Goal: Task Accomplishment & Management: Use online tool/utility

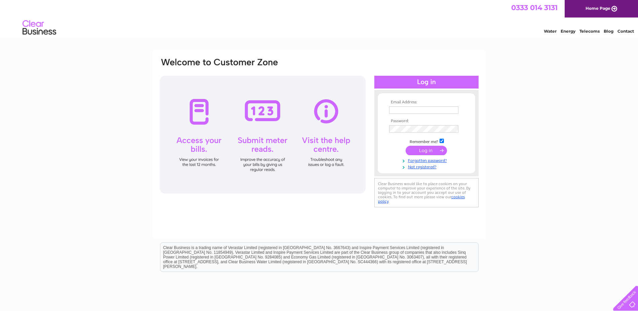
type input "[EMAIL_ADDRESS][DOMAIN_NAME]"
click at [418, 149] on input "submit" at bounding box center [425, 150] width 41 height 9
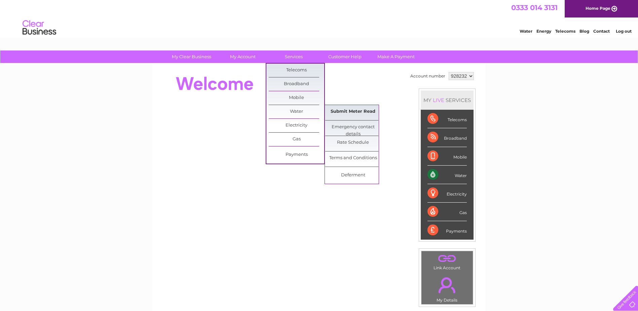
click at [347, 109] on link "Submit Meter Read" at bounding box center [352, 111] width 55 height 13
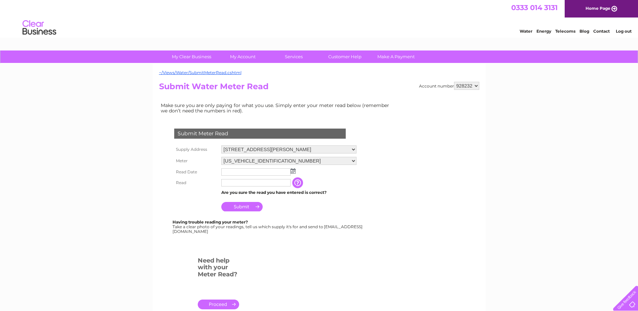
click at [290, 170] on img at bounding box center [292, 170] width 5 height 5
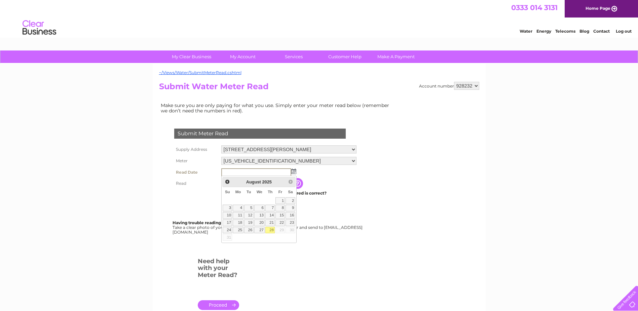
click at [269, 227] on link "28" at bounding box center [269, 230] width 9 height 7
type input "[DATE]"
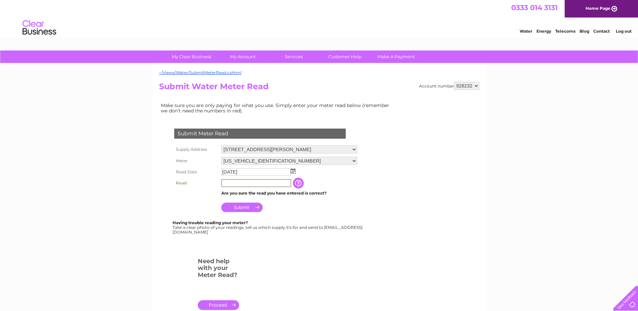
click at [240, 185] on input "text" at bounding box center [256, 183] width 70 height 8
type input "01474"
click at [258, 205] on input "Submit" at bounding box center [241, 206] width 41 height 9
